Goal: Navigation & Orientation: Find specific page/section

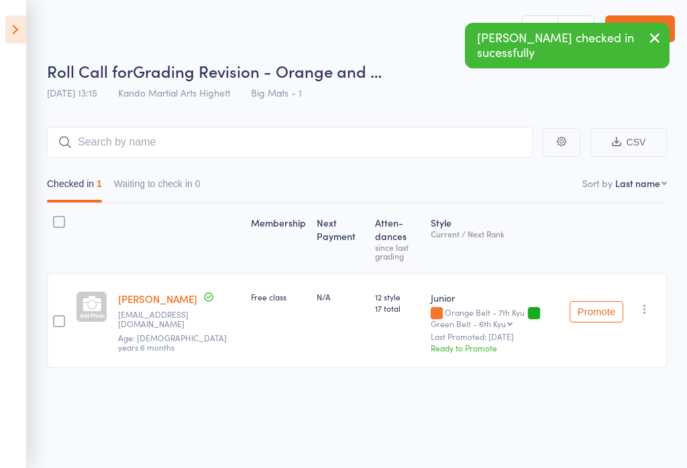
click at [23, 28] on icon at bounding box center [15, 29] width 21 height 28
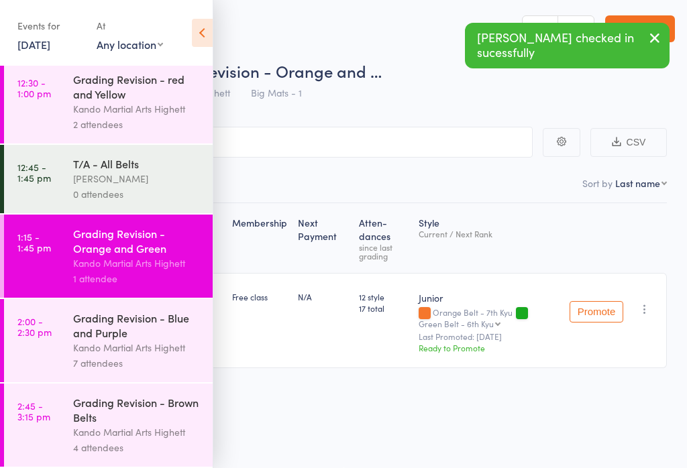
scroll to position [1158, 0]
click at [141, 333] on div "Grading Revision - Blue and Purple" at bounding box center [137, 326] width 128 height 30
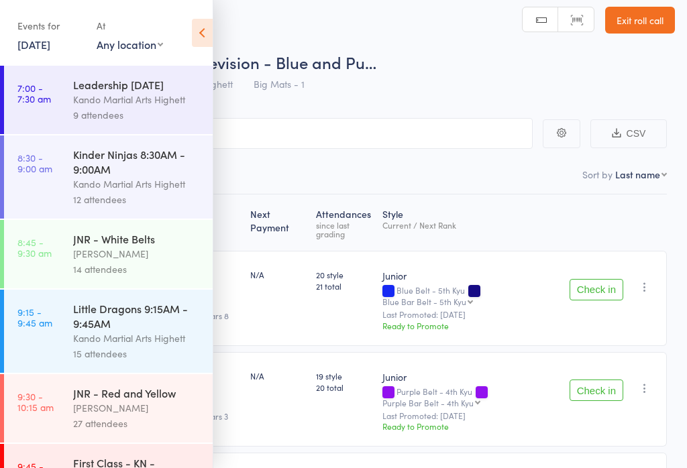
click at [197, 19] on icon at bounding box center [202, 33] width 21 height 28
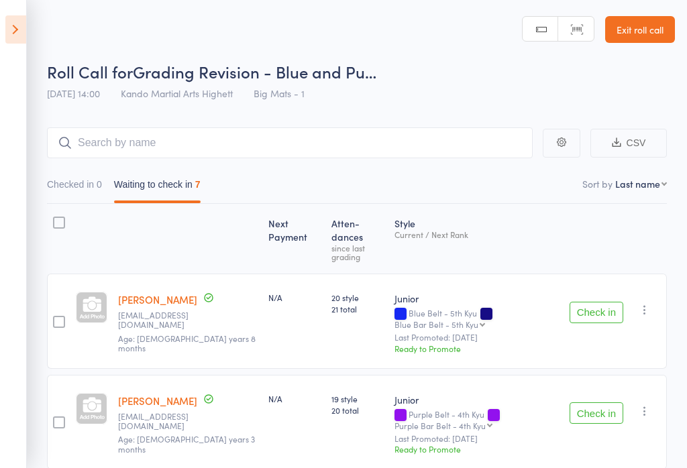
click at [25, 21] on icon at bounding box center [15, 29] width 21 height 28
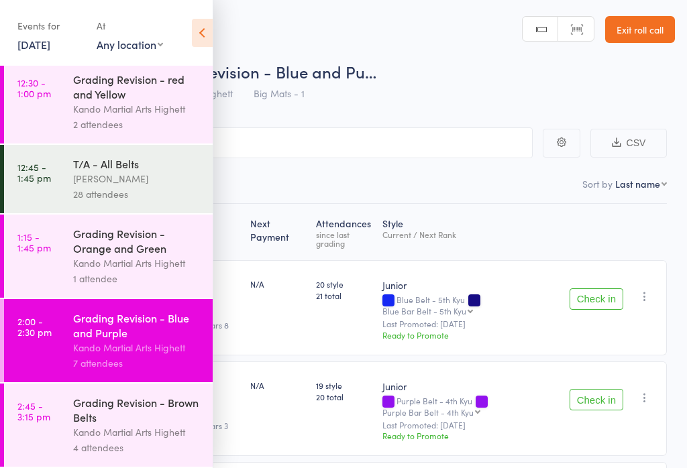
scroll to position [1158, 0]
click at [130, 406] on div "Grading Revision - Brown Belts" at bounding box center [137, 410] width 128 height 30
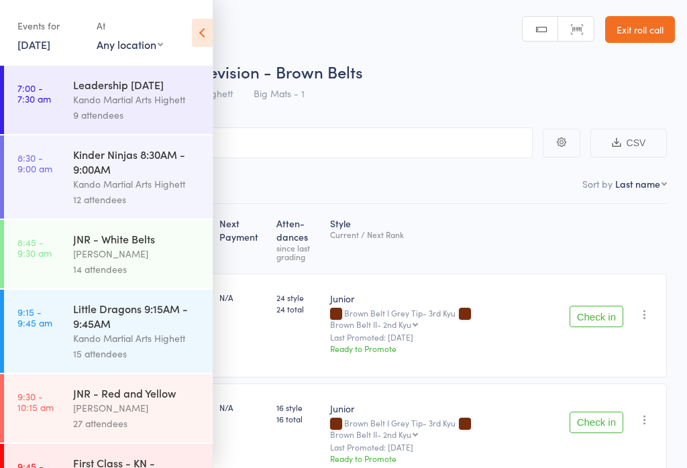
click at [195, 27] on icon at bounding box center [202, 33] width 21 height 28
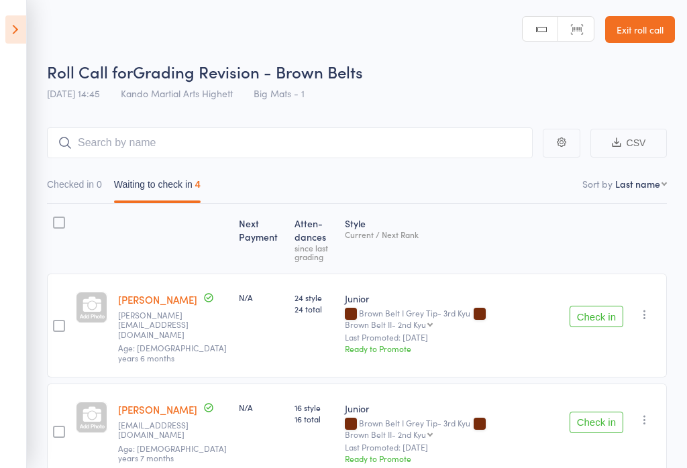
click at [23, 25] on icon at bounding box center [15, 29] width 21 height 28
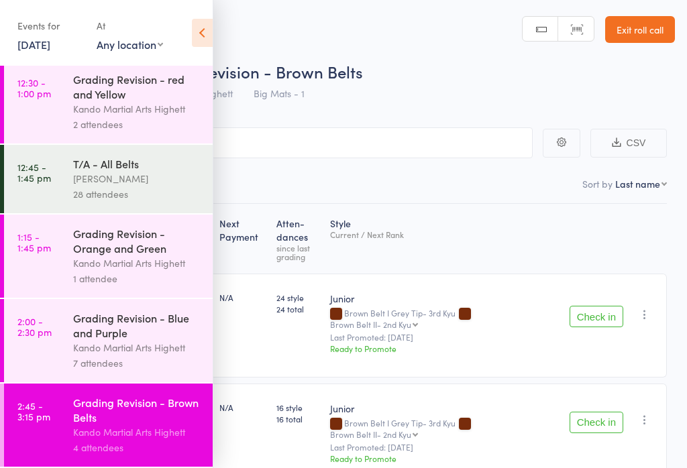
scroll to position [1158, 0]
click at [128, 340] on div "Kando Martial Arts Highett" at bounding box center [137, 347] width 128 height 15
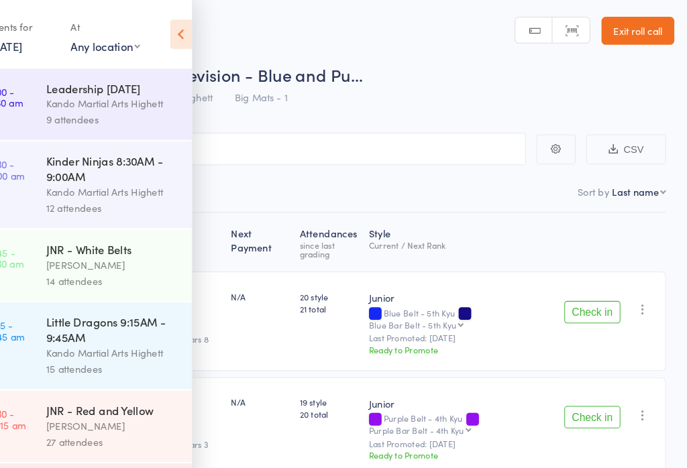
click at [160, 38] on div "Events for 16 Aug, 2025 16 Aug, 2025 August 2025 Sun Mon Tue Wed Thu Fri Sat 31…" at bounding box center [106, 34] width 213 height 68
click at [166, 51] on div "Events for 16 Aug, 2025 16 Aug, 2025 August 2025 Sun Mon Tue Wed Thu Fri Sat 31…" at bounding box center [106, 34] width 213 height 68
click at [192, 38] on icon at bounding box center [202, 33] width 21 height 28
click at [192, 35] on icon at bounding box center [202, 33] width 21 height 28
